Goal: Task Accomplishment & Management: Use online tool/utility

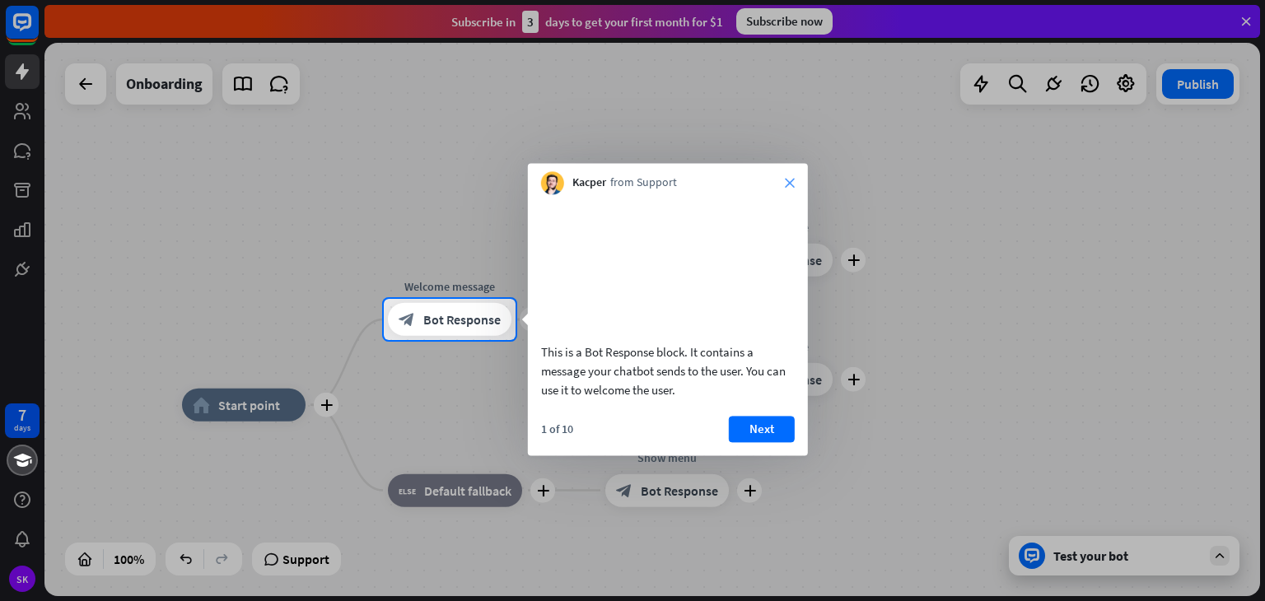
click at [791, 186] on icon "close" at bounding box center [790, 183] width 10 height 10
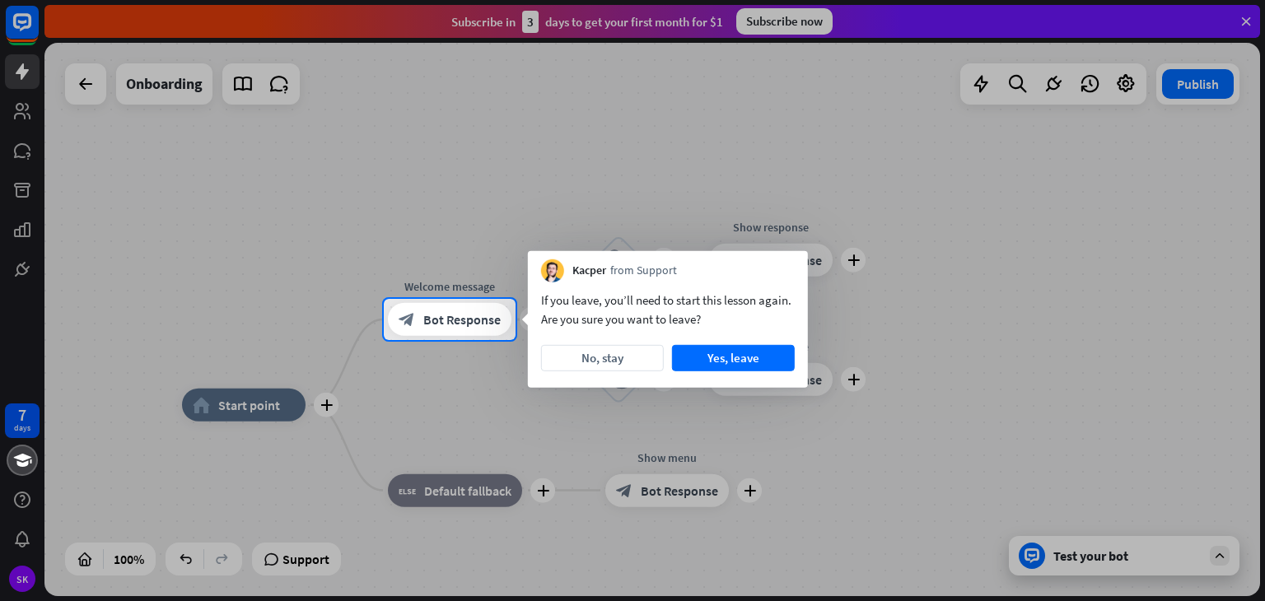
click at [1096, 140] on div at bounding box center [632, 149] width 1265 height 299
click at [619, 355] on button "No, stay" at bounding box center [602, 358] width 123 height 26
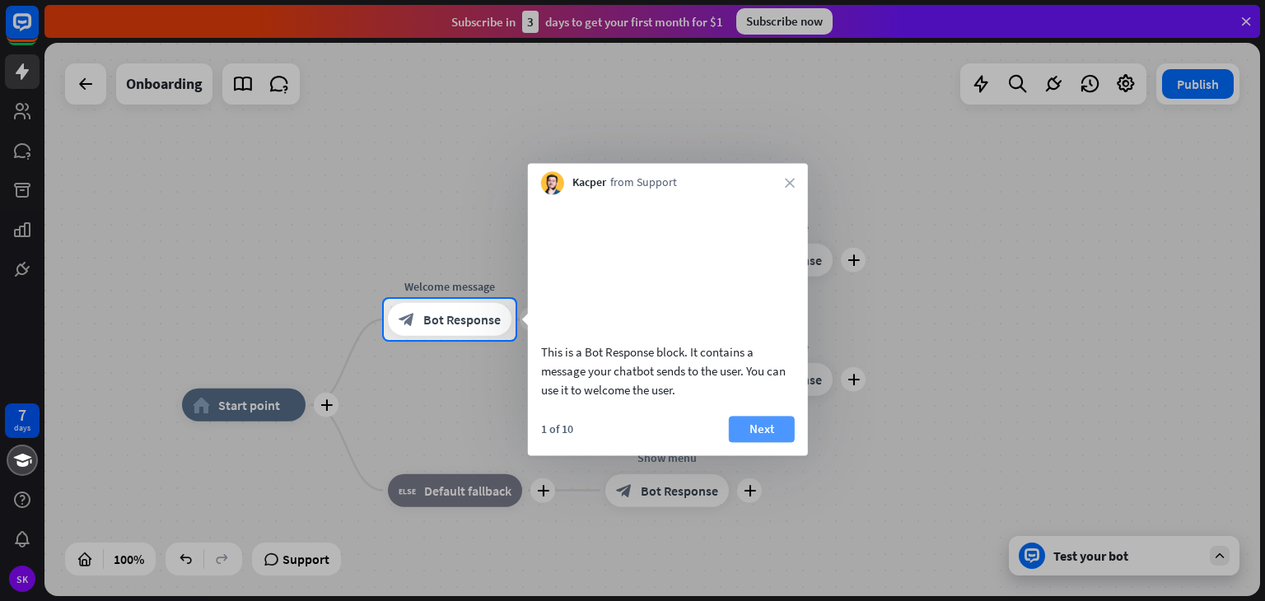
click at [744, 442] on button "Next" at bounding box center [762, 429] width 66 height 26
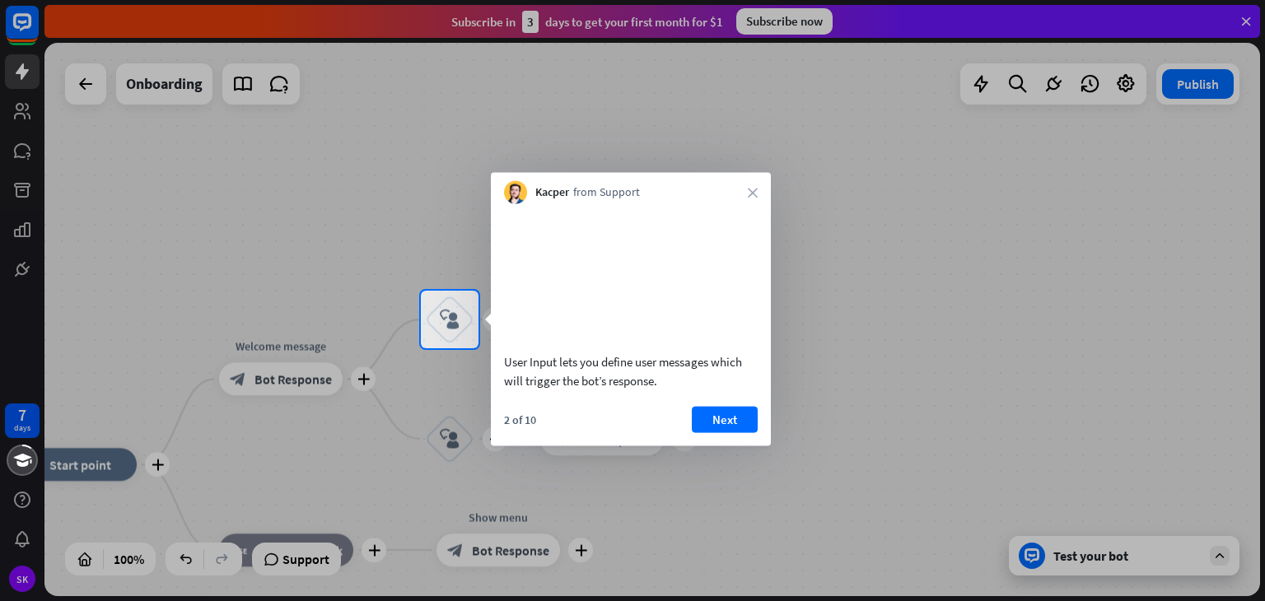
click at [748, 185] on div "Kacper from Support close" at bounding box center [631, 188] width 280 height 31
click at [750, 192] on icon "close" at bounding box center [753, 193] width 10 height 10
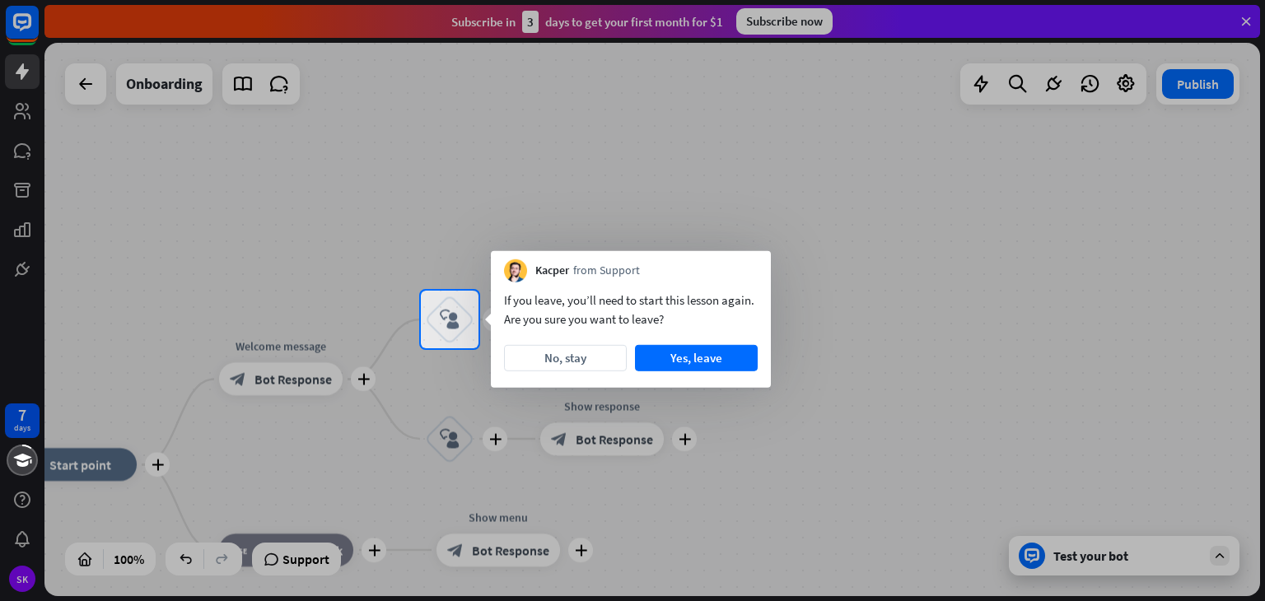
click at [1249, 22] on div at bounding box center [632, 145] width 1265 height 291
click at [25, 110] on div at bounding box center [632, 145] width 1265 height 291
click at [689, 355] on button "Yes, leave" at bounding box center [696, 358] width 123 height 26
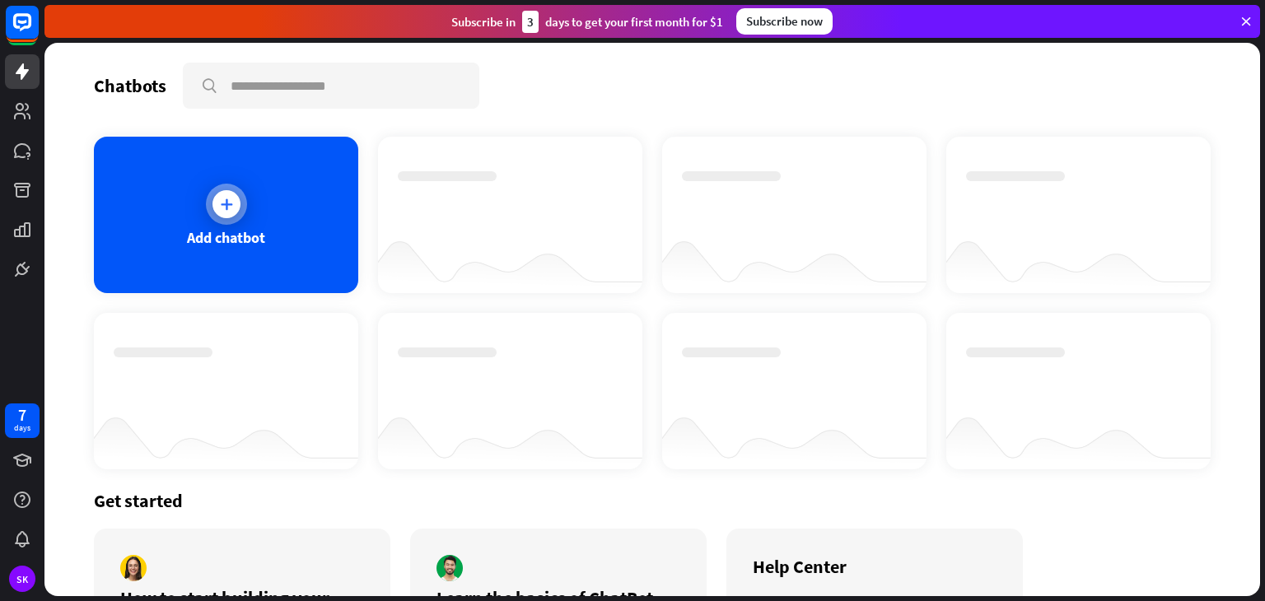
click at [299, 236] on div "Add chatbot" at bounding box center [226, 215] width 264 height 156
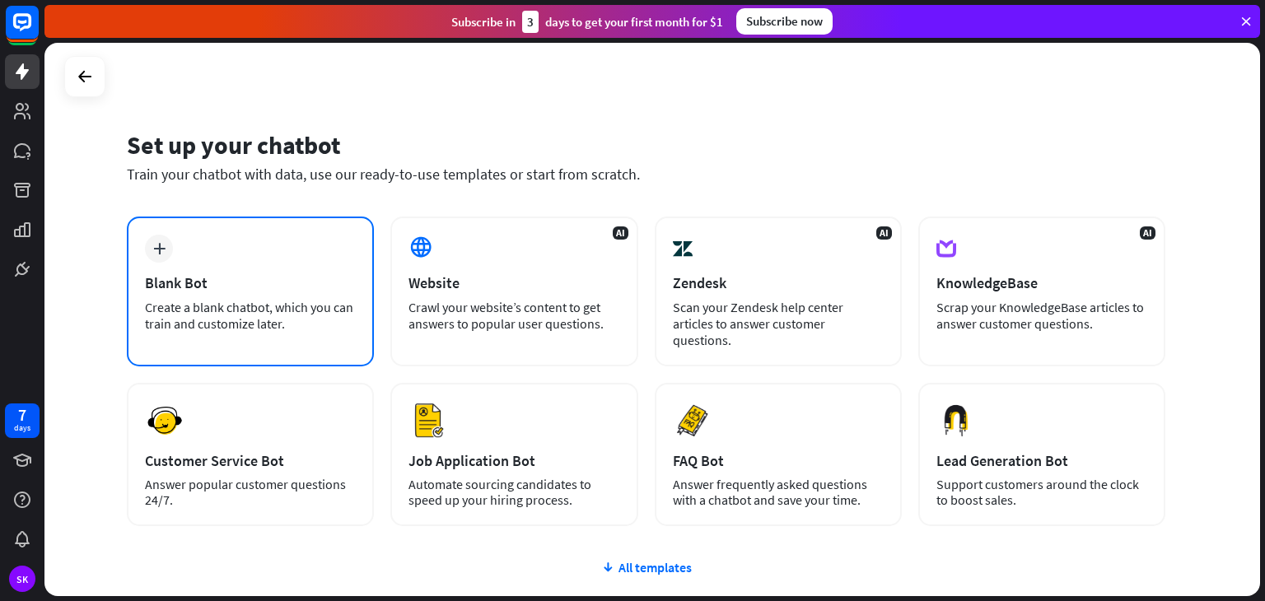
click at [224, 296] on div "plus Blank Bot Create a blank chatbot, which you can train and customize later." at bounding box center [250, 292] width 247 height 150
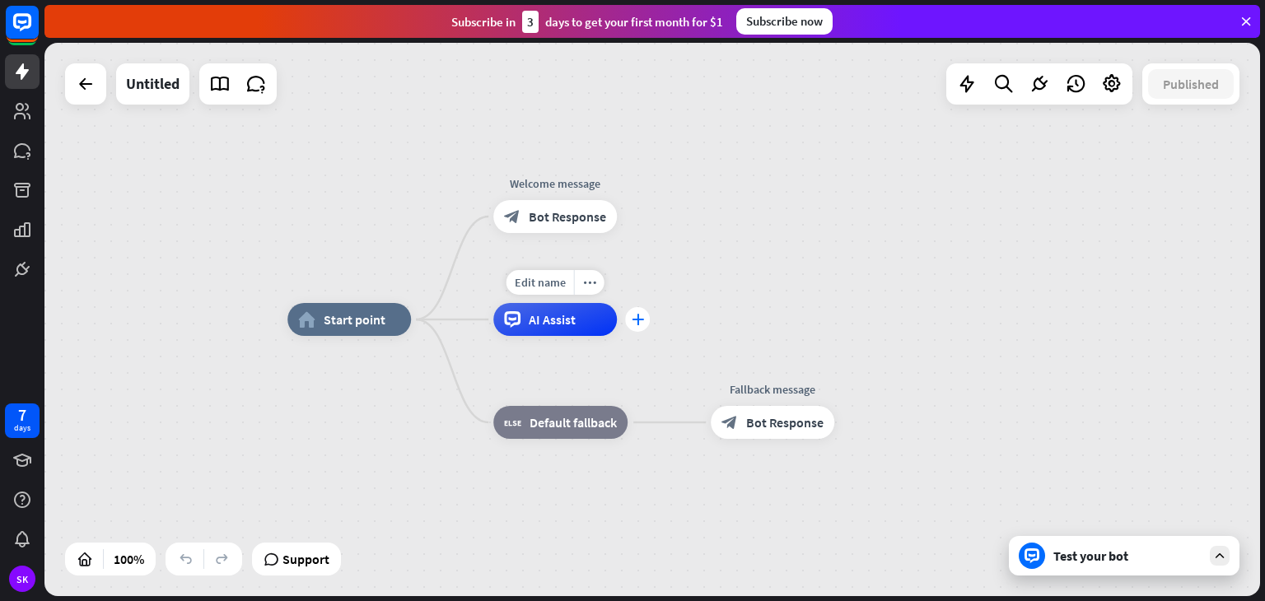
click at [646, 321] on div "plus" at bounding box center [637, 319] width 25 height 25
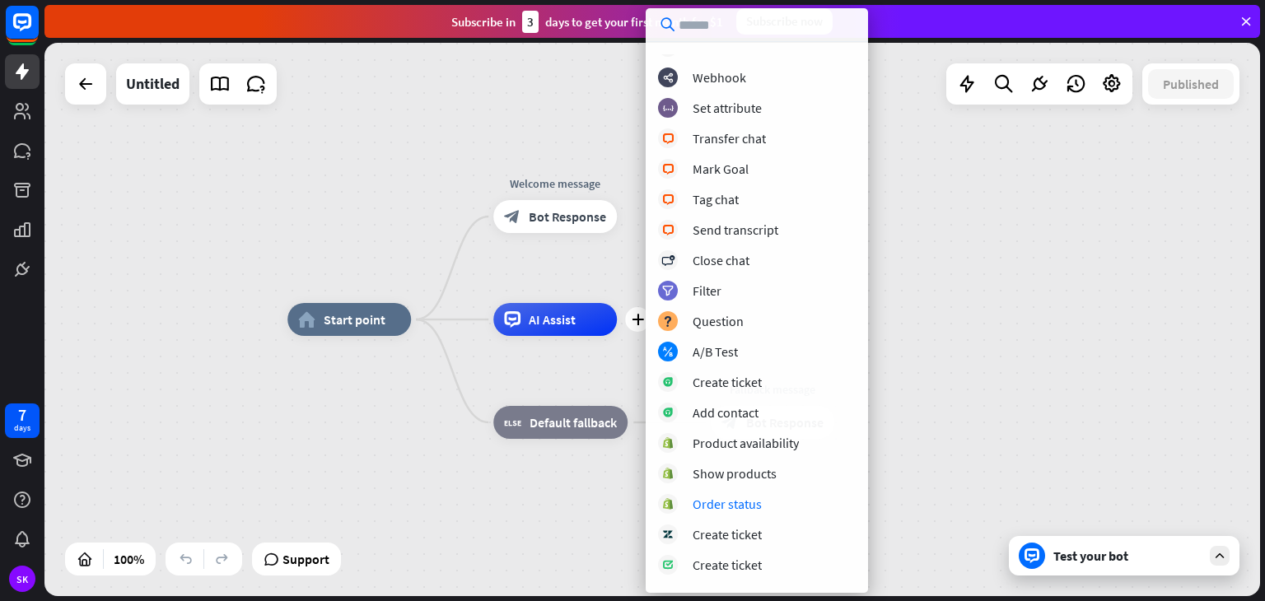
scroll to position [286, 0]
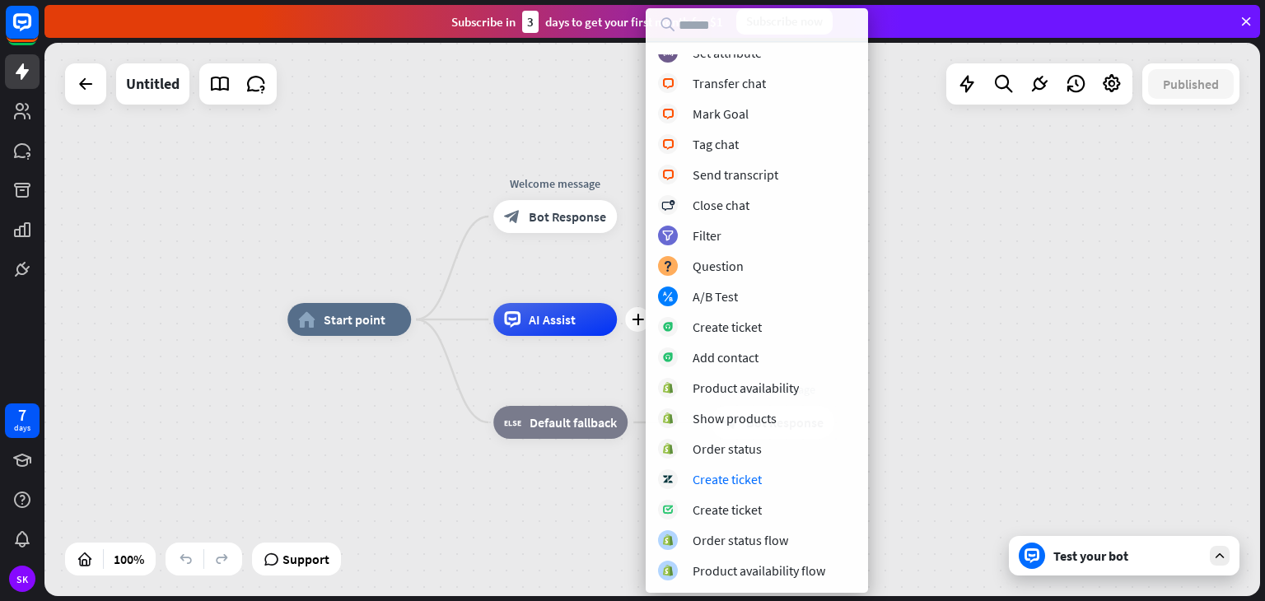
click at [362, 502] on div "home_2 Start point Welcome message block_bot_response Bot Response plus AI Assi…" at bounding box center [895, 596] width 1216 height 553
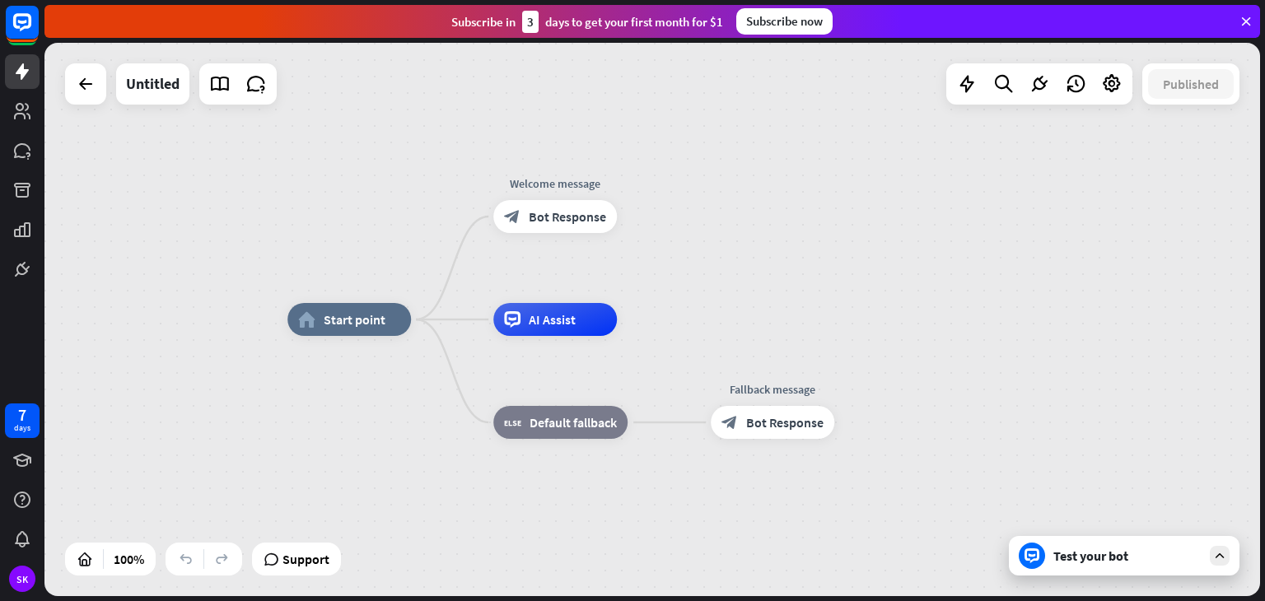
click at [649, 1] on div "Subscribe [DATE] to get your first month for $1 Subscribe now" at bounding box center [654, 21] width 1221 height 43
click at [25, 106] on icon at bounding box center [22, 111] width 20 height 20
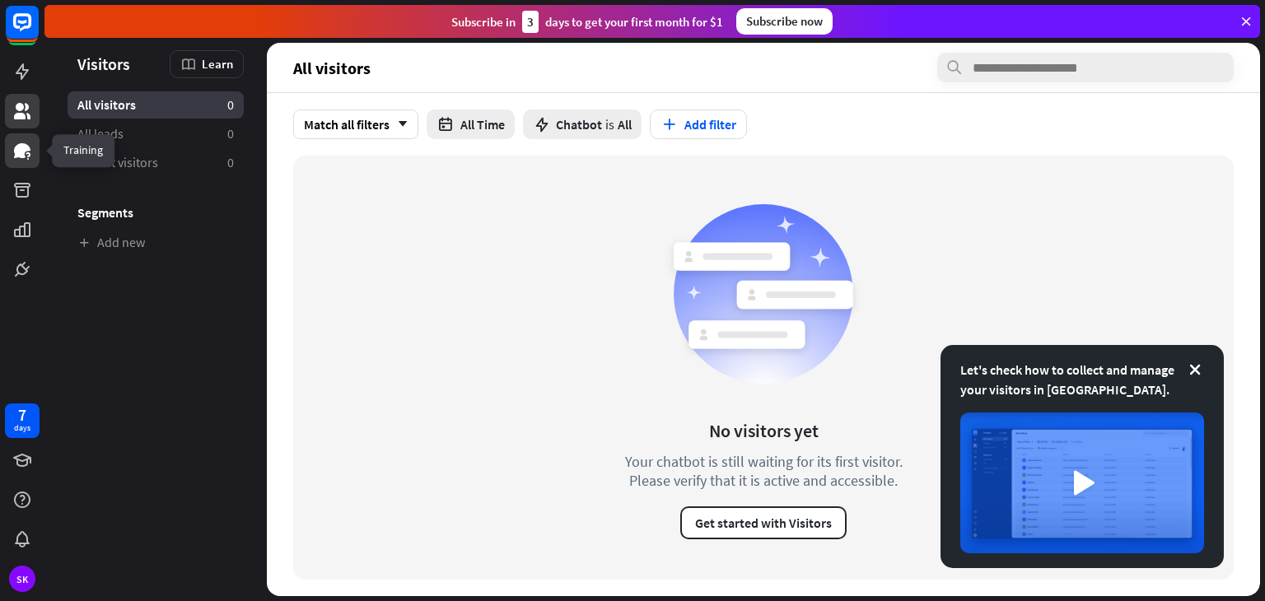
click at [22, 162] on link at bounding box center [22, 150] width 35 height 35
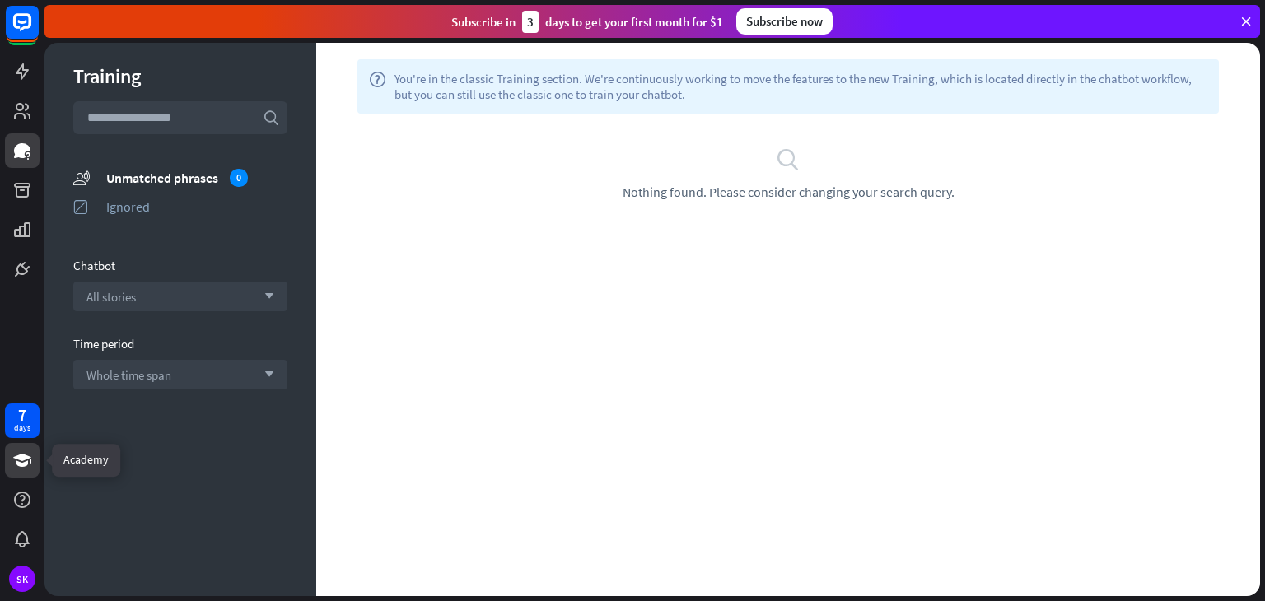
click at [21, 453] on icon at bounding box center [22, 461] width 20 height 20
